Goal: Find specific page/section

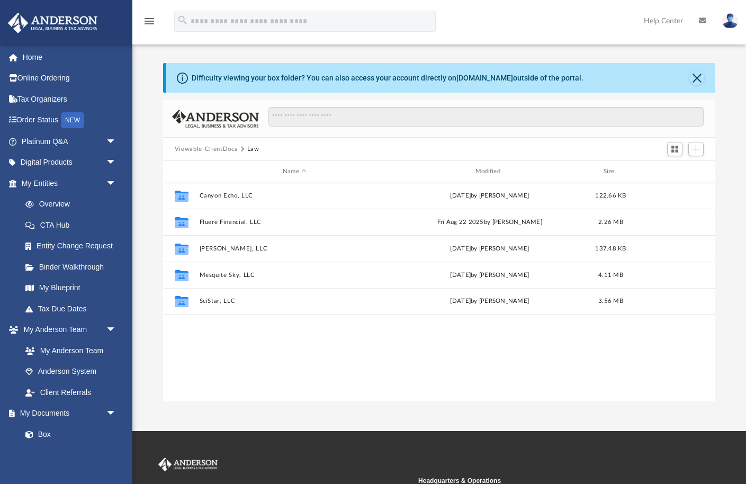
scroll to position [240, 552]
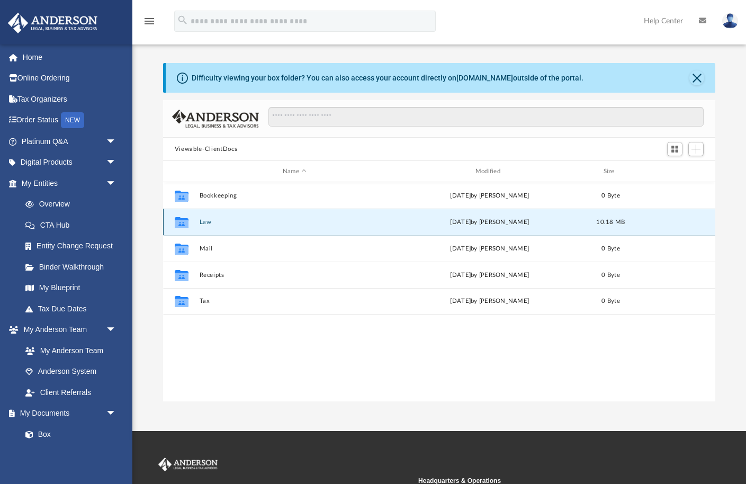
click at [208, 222] on button "Law" at bounding box center [294, 222] width 191 height 7
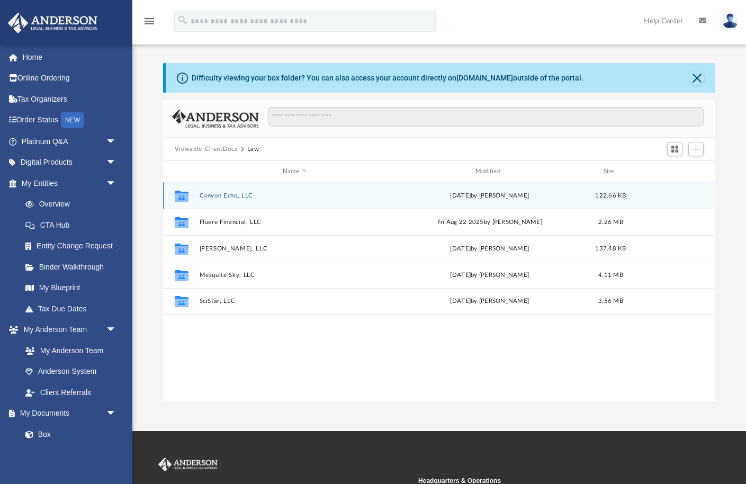
click at [217, 195] on button "Canyon Echo, LLC" at bounding box center [294, 195] width 191 height 7
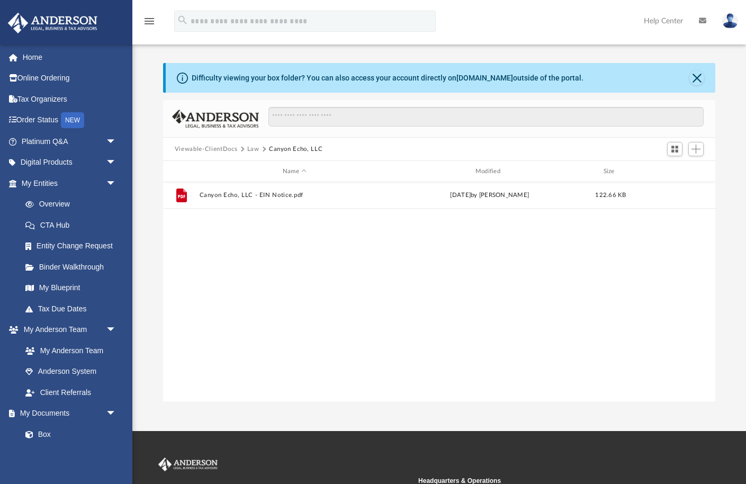
click at [253, 148] on button "Law" at bounding box center [253, 150] width 12 height 10
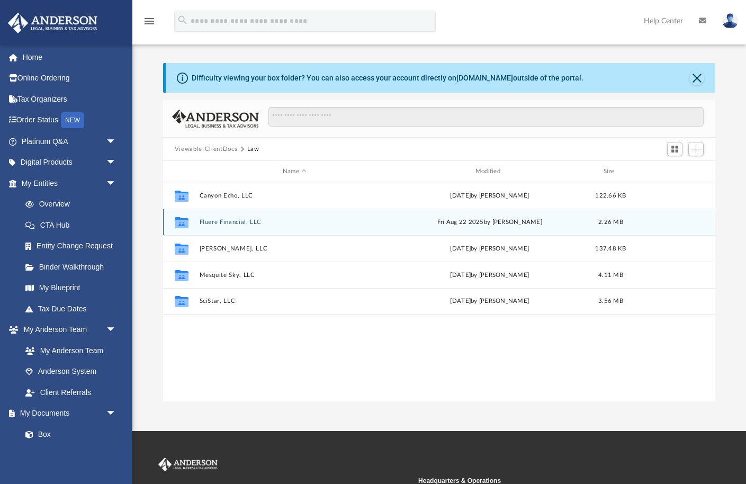
click at [217, 217] on div "Collaborated Folder Fluere Financial, LLC Fri Aug 22 2025 by Crayton Olivieri 2…" at bounding box center [439, 222] width 552 height 26
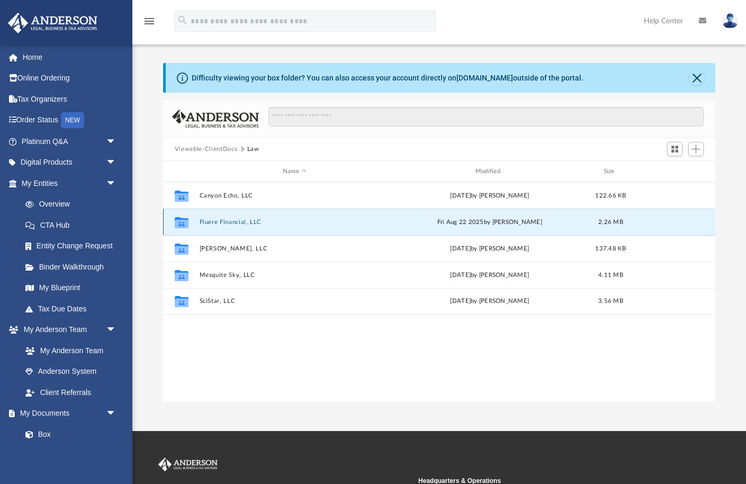
click at [218, 221] on button "Fluere Financial, LLC" at bounding box center [294, 222] width 191 height 7
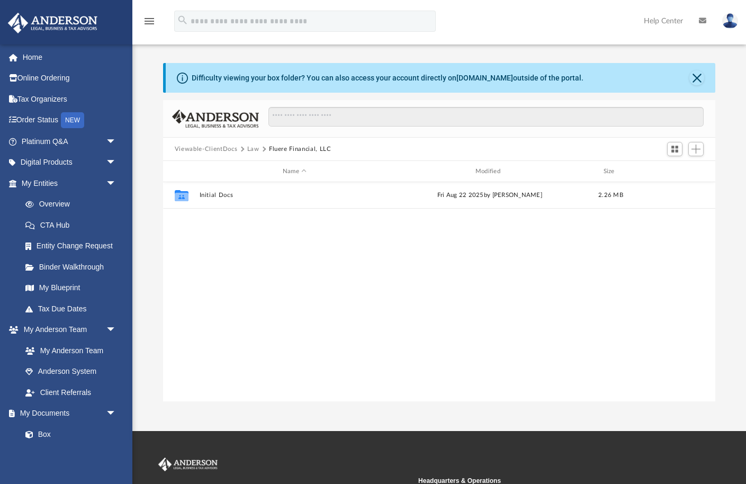
click at [250, 150] on button "Law" at bounding box center [253, 150] width 12 height 10
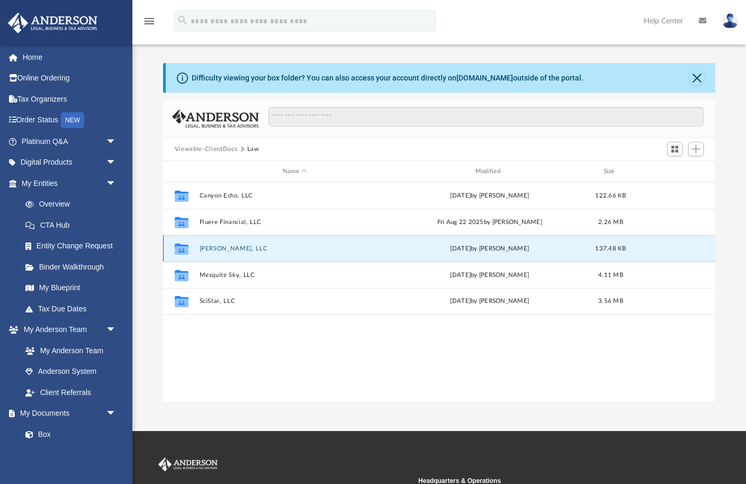
click at [219, 249] on button "[PERSON_NAME], LLC" at bounding box center [294, 248] width 191 height 7
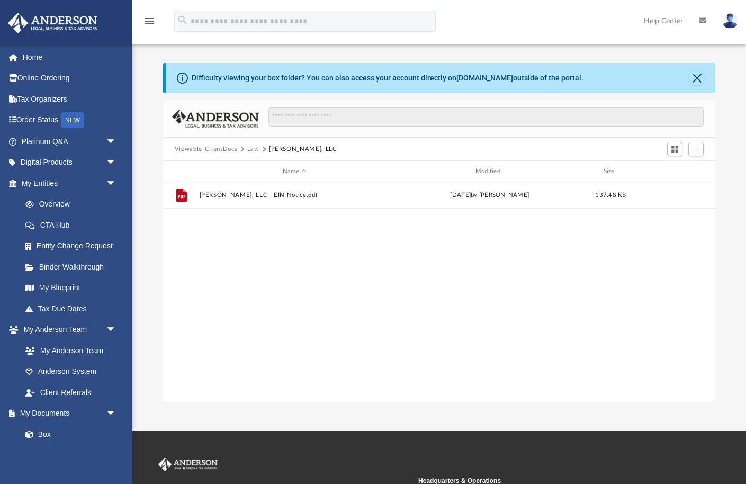
click at [251, 150] on button "Law" at bounding box center [253, 150] width 12 height 10
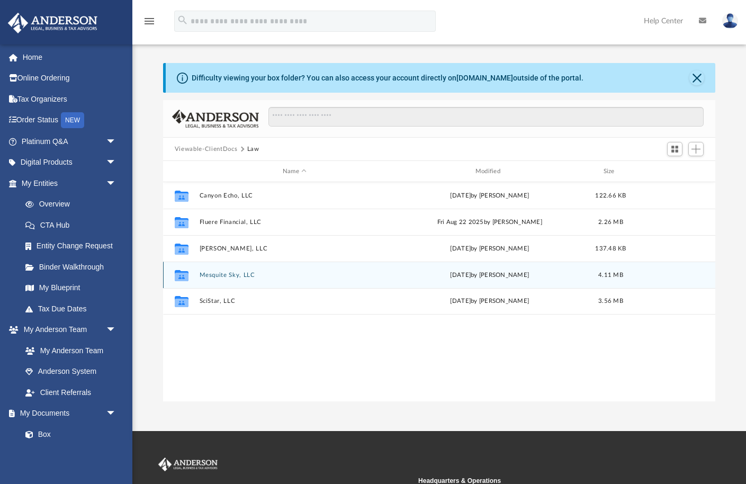
click at [214, 275] on button "Mesquite Sky, LLC" at bounding box center [294, 275] width 191 height 7
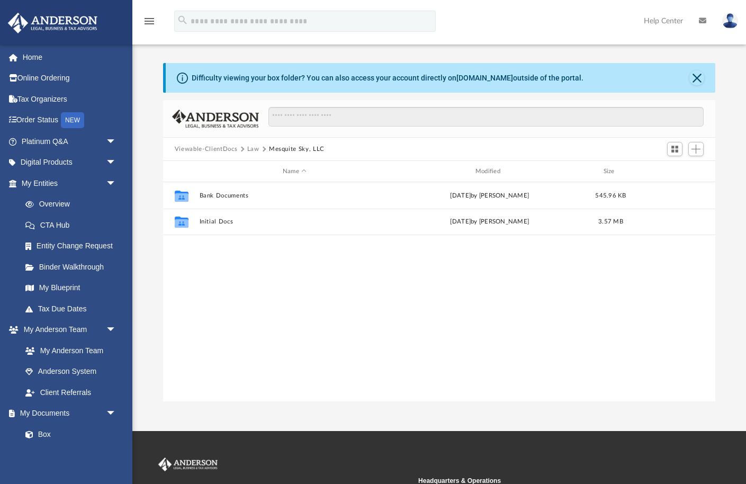
click at [251, 151] on button "Law" at bounding box center [253, 150] width 12 height 10
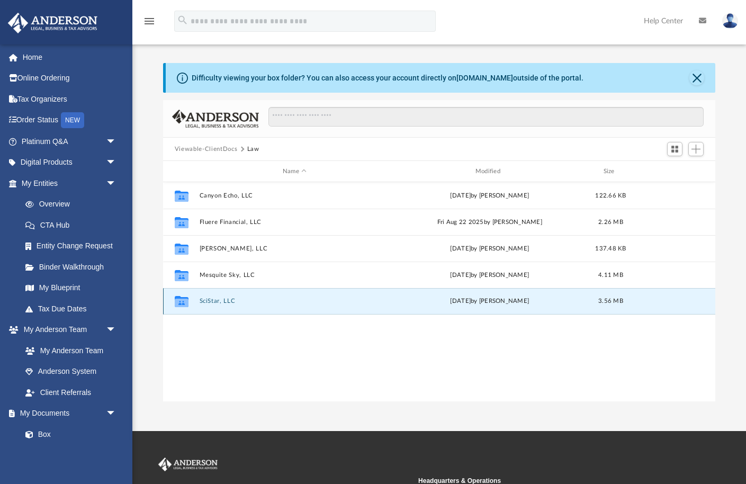
click at [211, 302] on button "SciStar, LLC" at bounding box center [294, 301] width 191 height 7
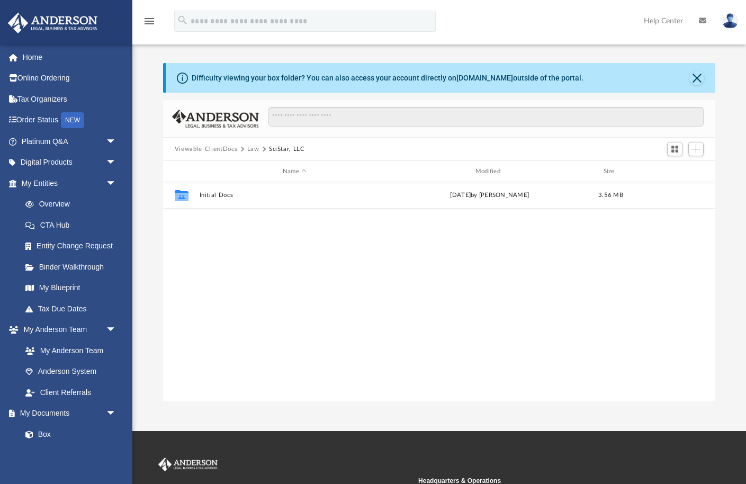
click at [253, 151] on button "Law" at bounding box center [253, 150] width 12 height 10
